Goal: Task Accomplishment & Management: Use online tool/utility

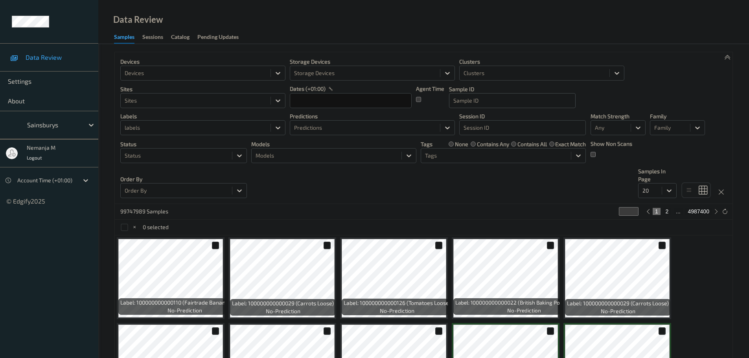
click at [505, 99] on div at bounding box center [512, 100] width 118 height 9
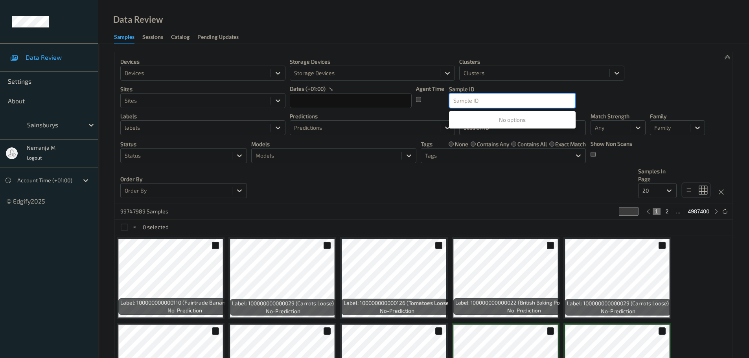
click at [594, 84] on div "Devices Devices Storage Devices Storage Devices Clusters Clusters Sites Sites d…" at bounding box center [424, 128] width 618 height 152
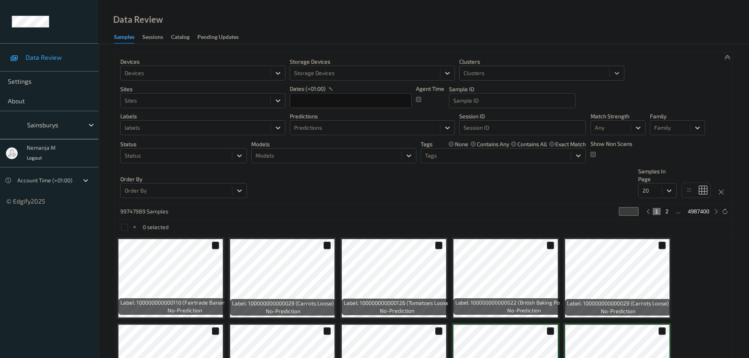
click at [617, 73] on icon at bounding box center [617, 73] width 5 height 3
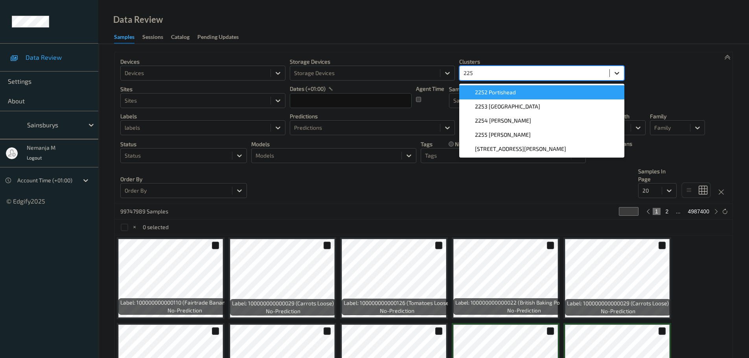
type input "2258"
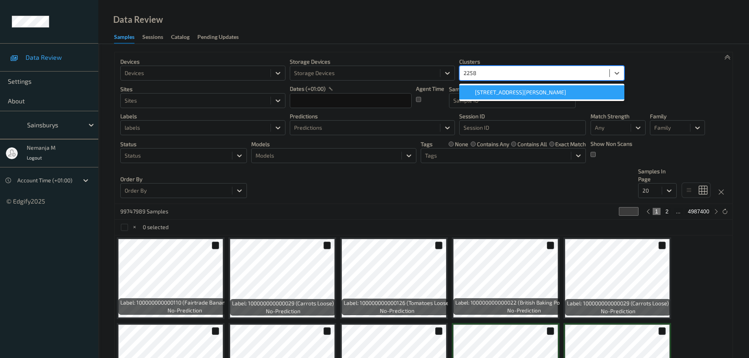
click at [552, 88] on div "[STREET_ADDRESS][PERSON_NAME]" at bounding box center [541, 92] width 165 height 14
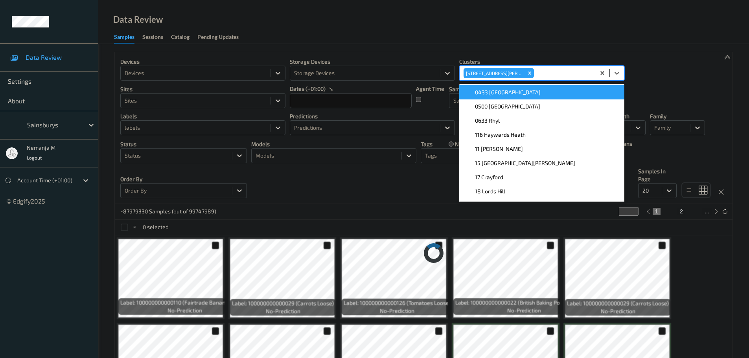
click at [547, 91] on div "0433 [GEOGRAPHIC_DATA]" at bounding box center [542, 92] width 156 height 8
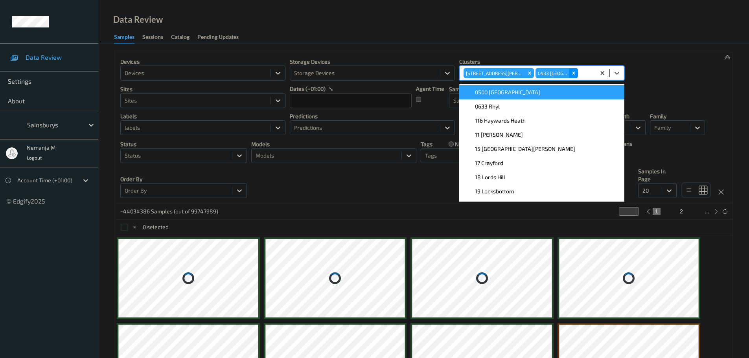
click at [574, 72] on icon "Remove 0433 Low Hall" at bounding box center [574, 73] width 6 height 6
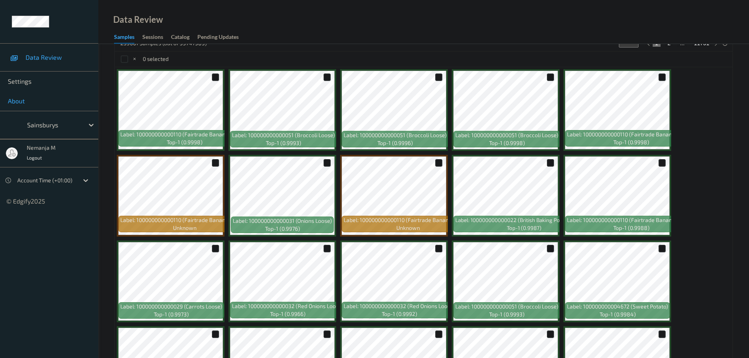
scroll to position [56, 0]
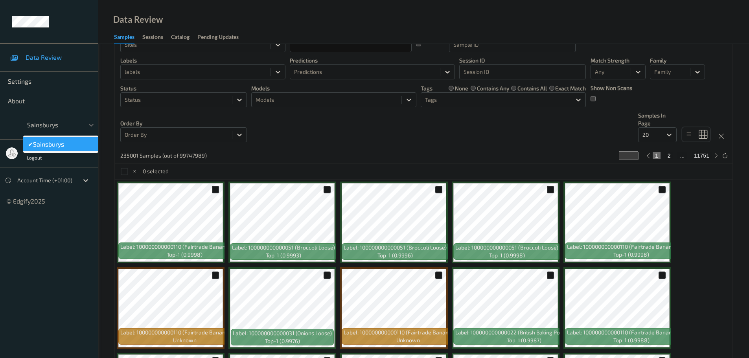
click at [53, 123] on div at bounding box center [53, 124] width 53 height 9
click at [91, 126] on icon at bounding box center [91, 125] width 5 height 3
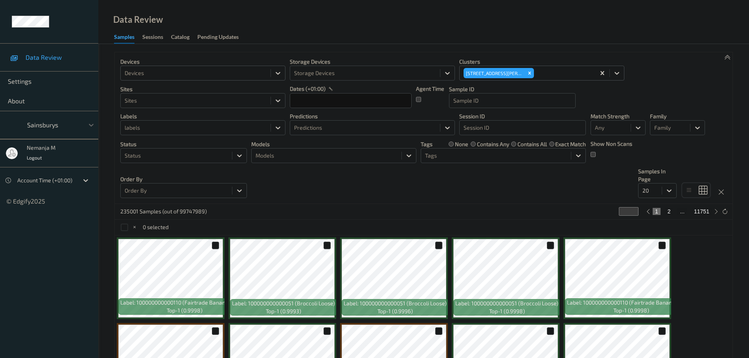
click at [256, 74] on div at bounding box center [196, 72] width 142 height 9
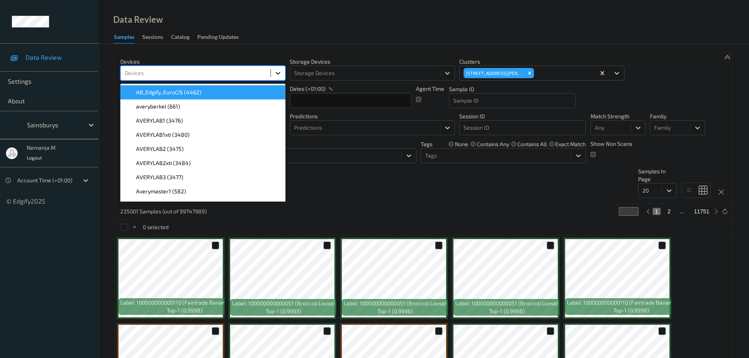
click at [277, 75] on icon at bounding box center [278, 73] width 8 height 8
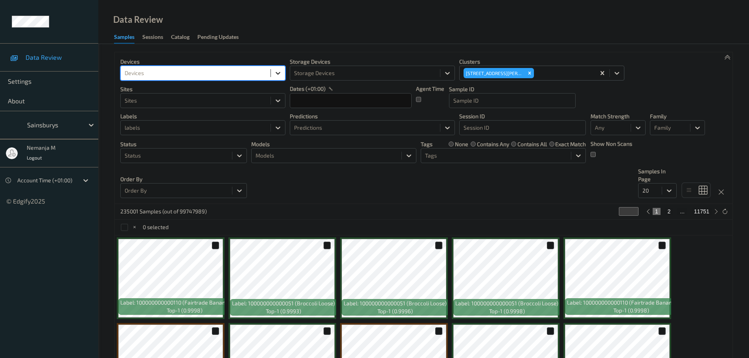
click at [277, 75] on icon at bounding box center [278, 73] width 8 height 8
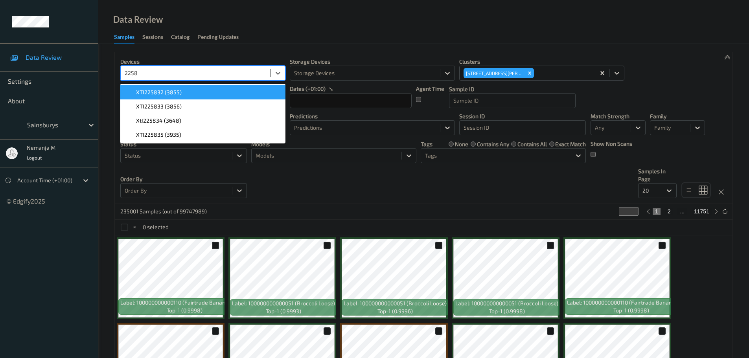
type input "2258"
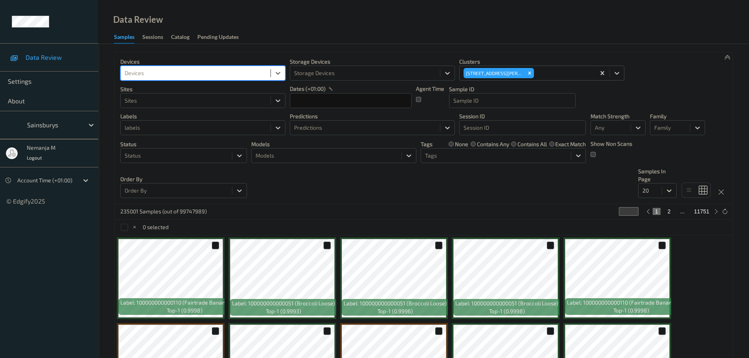
click at [157, 75] on div at bounding box center [196, 72] width 142 height 9
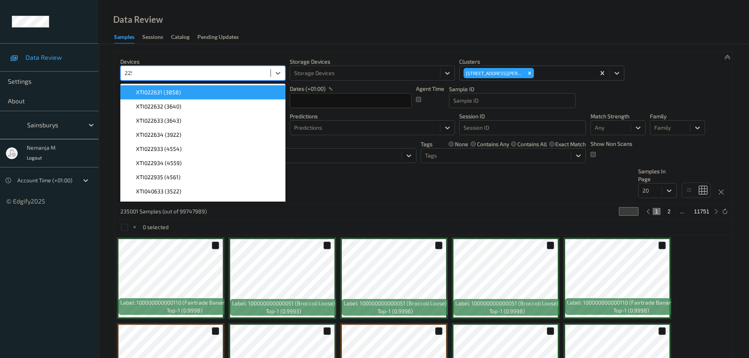
type input "2258"
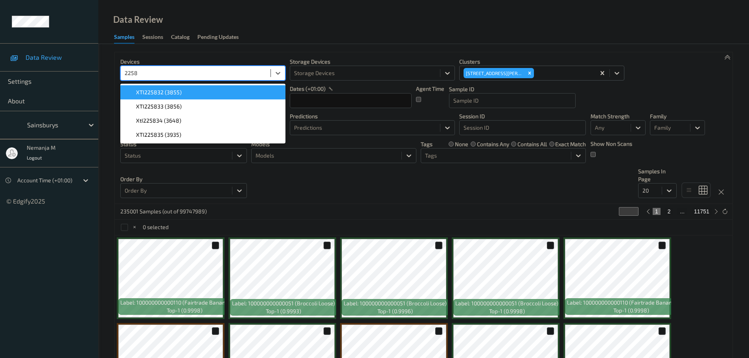
click at [191, 94] on div "XTI225832 (3855)" at bounding box center [203, 92] width 156 height 8
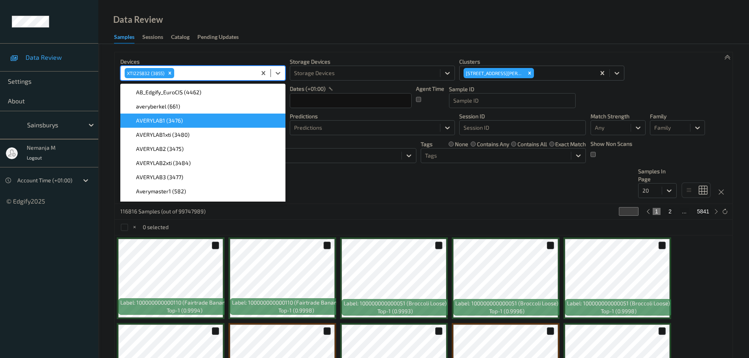
click at [418, 193] on div "Devices option XTI225832 (3855), selected. option AVERYLAB1 (3476) focused, 3 o…" at bounding box center [424, 128] width 618 height 152
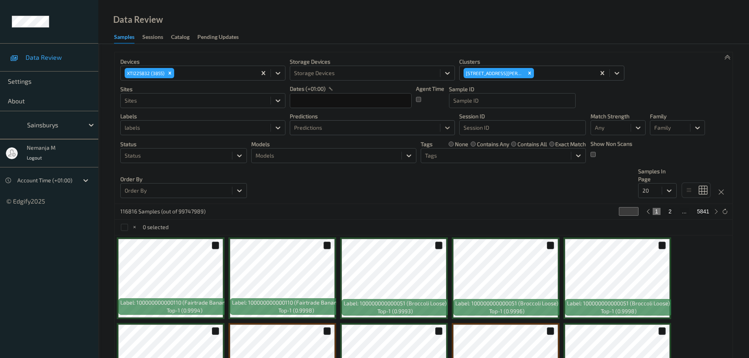
click at [441, 127] on div at bounding box center [447, 128] width 14 height 14
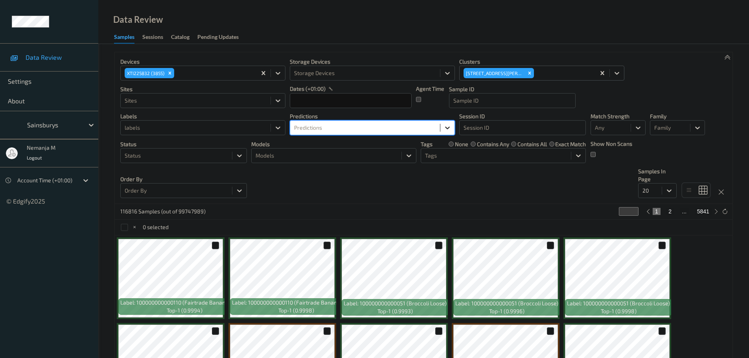
click at [441, 127] on div at bounding box center [447, 128] width 14 height 14
